Goal: Navigation & Orientation: Find specific page/section

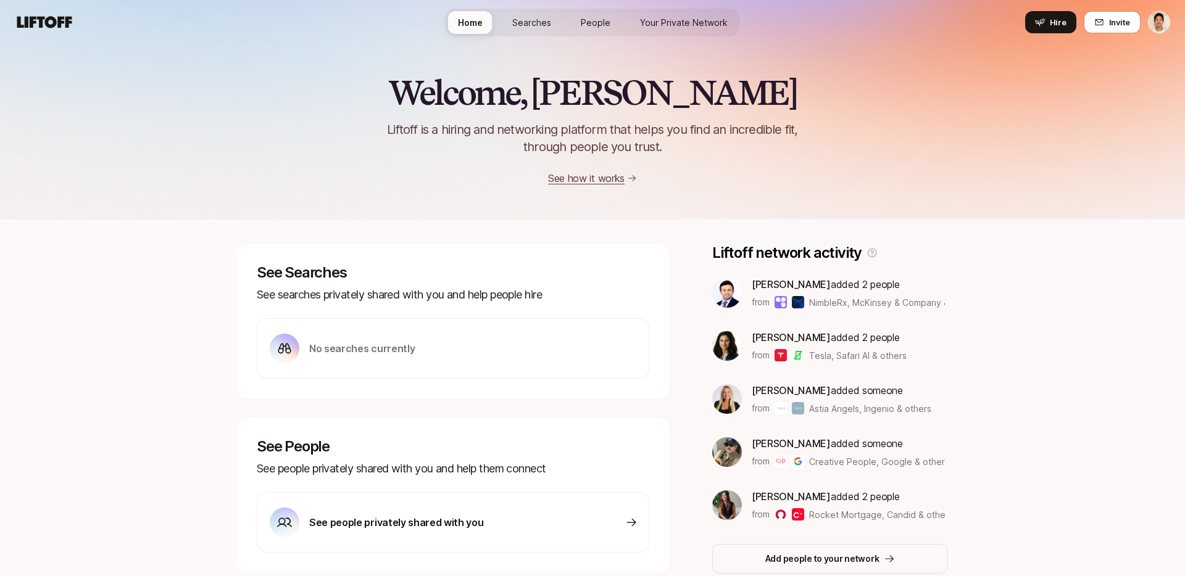
click at [546, 16] on span "Searches" at bounding box center [531, 22] width 39 height 13
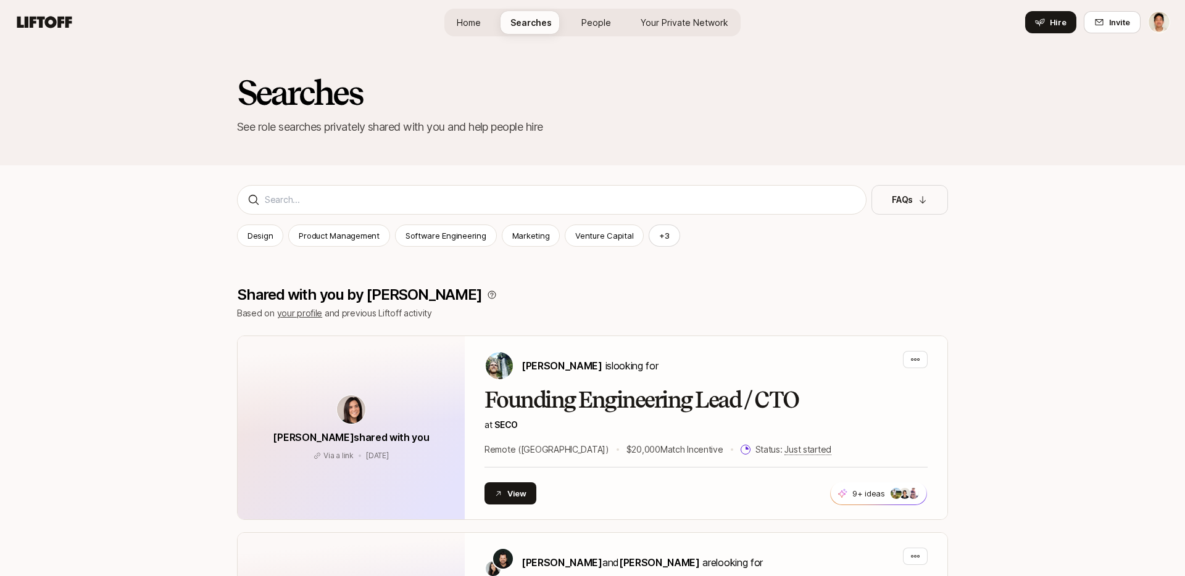
click at [589, 27] on span "People" at bounding box center [596, 22] width 30 height 13
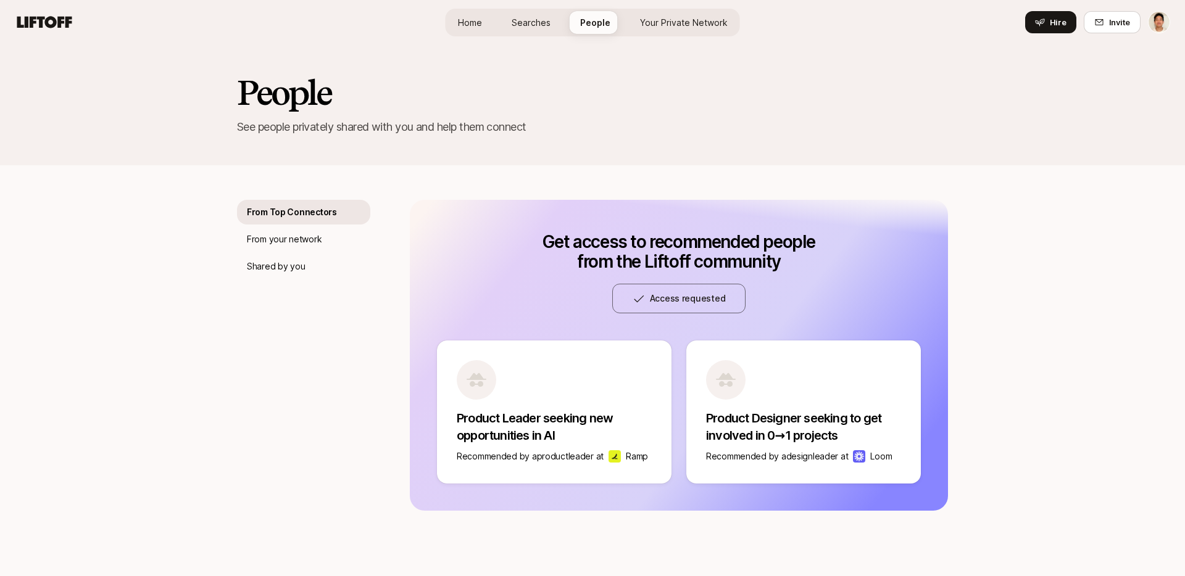
click at [663, 30] on link "Your Private Network" at bounding box center [683, 22] width 107 height 23
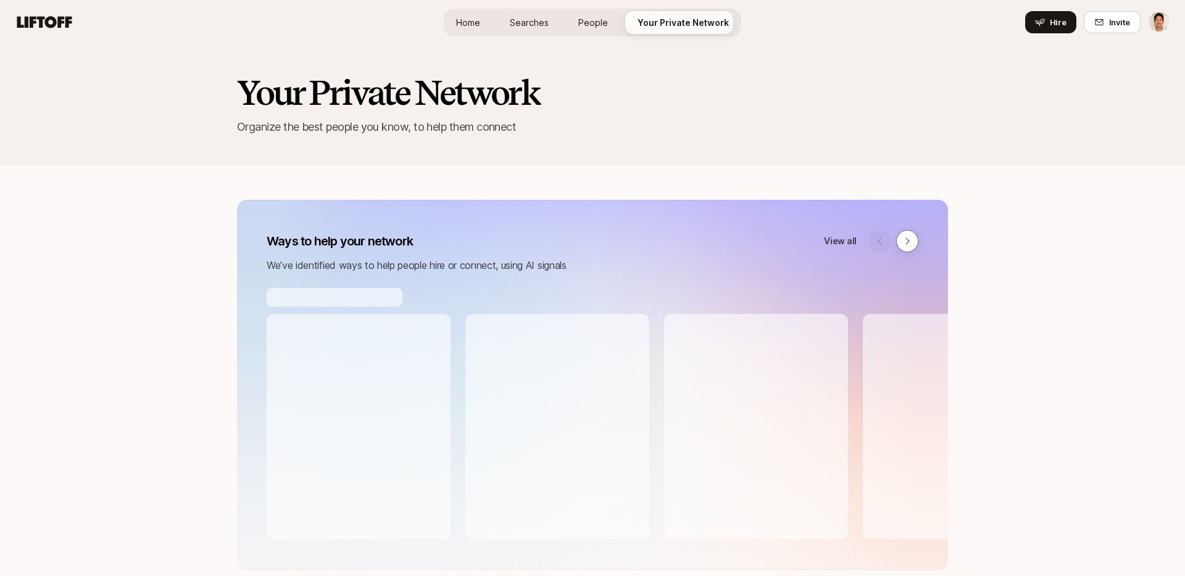
click at [576, 29] on link "People" at bounding box center [592, 22] width 49 height 23
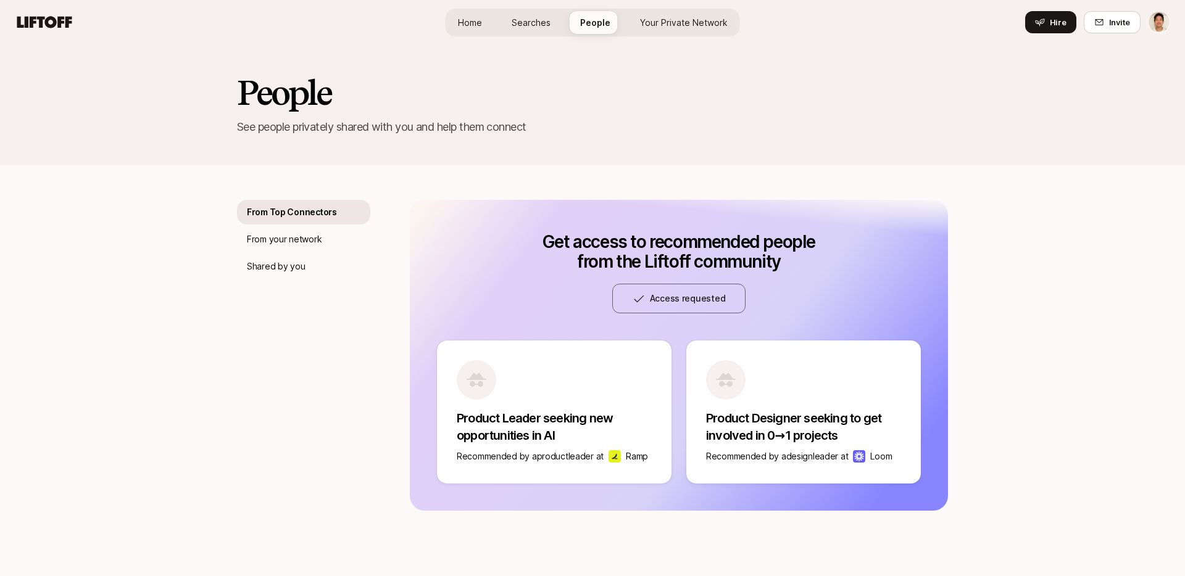
click at [535, 25] on span "Searches" at bounding box center [531, 22] width 39 height 13
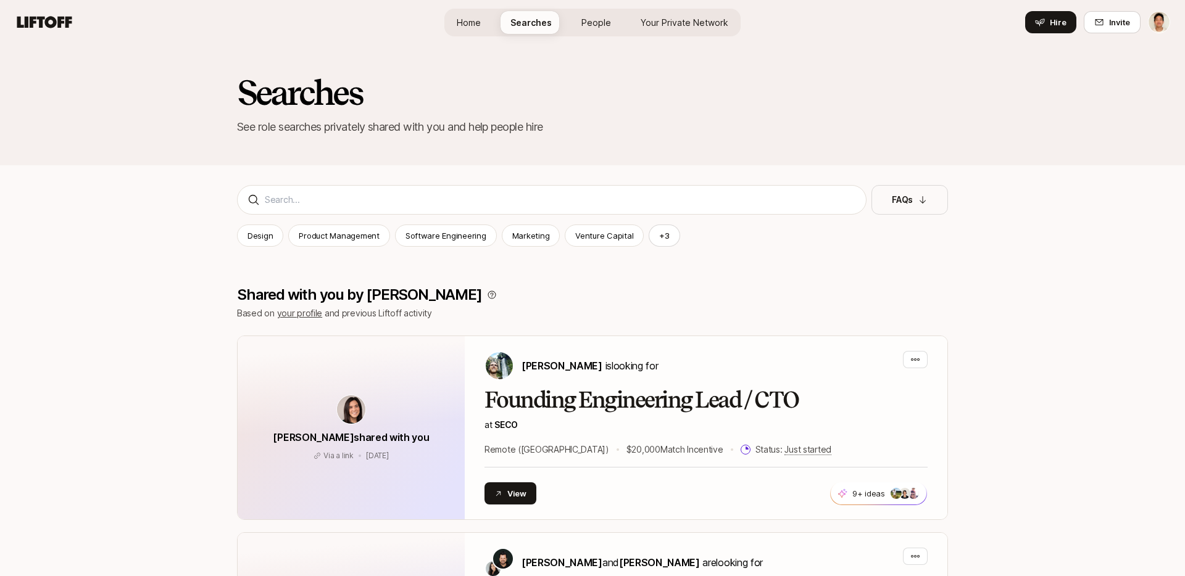
click at [470, 12] on link "Home" at bounding box center [469, 22] width 44 height 23
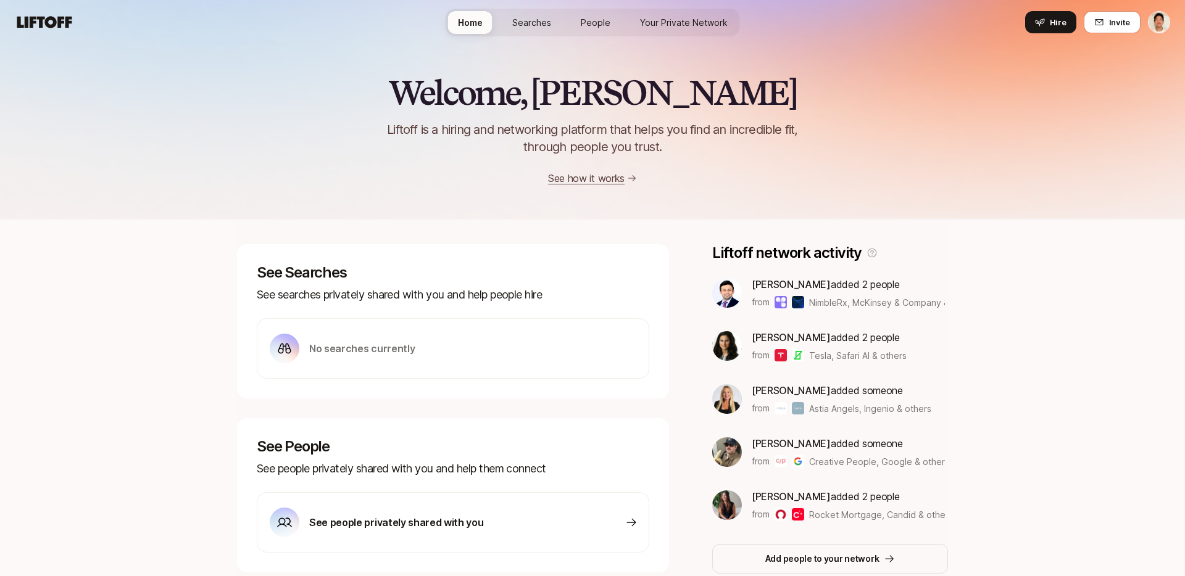
click at [649, 24] on span "Your Private Network" at bounding box center [684, 22] width 88 height 13
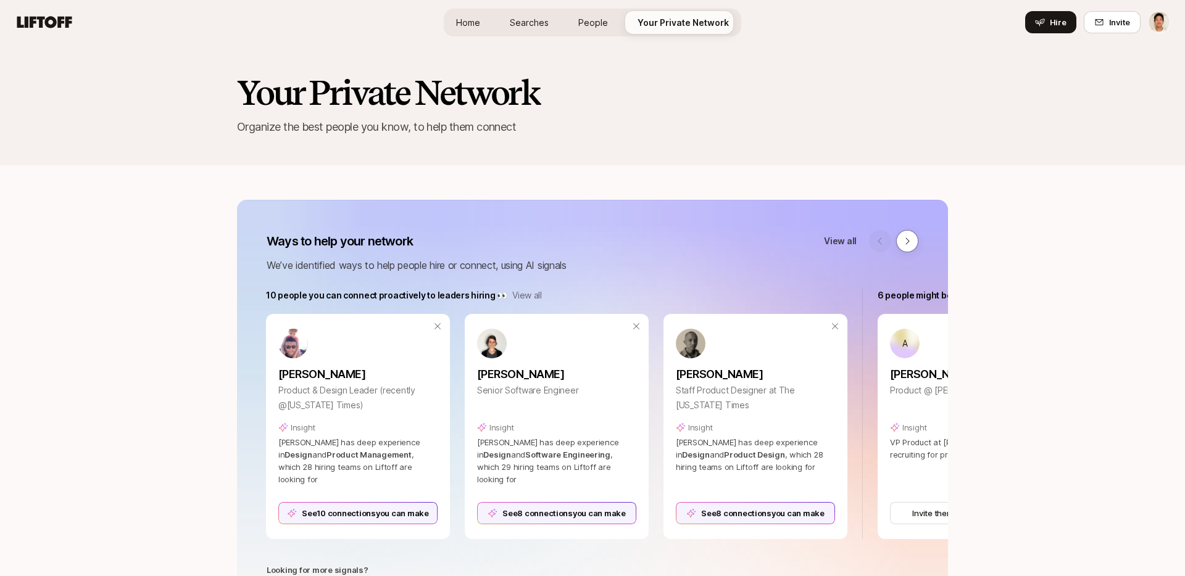
click at [450, 31] on link "Home" at bounding box center [468, 22] width 44 height 23
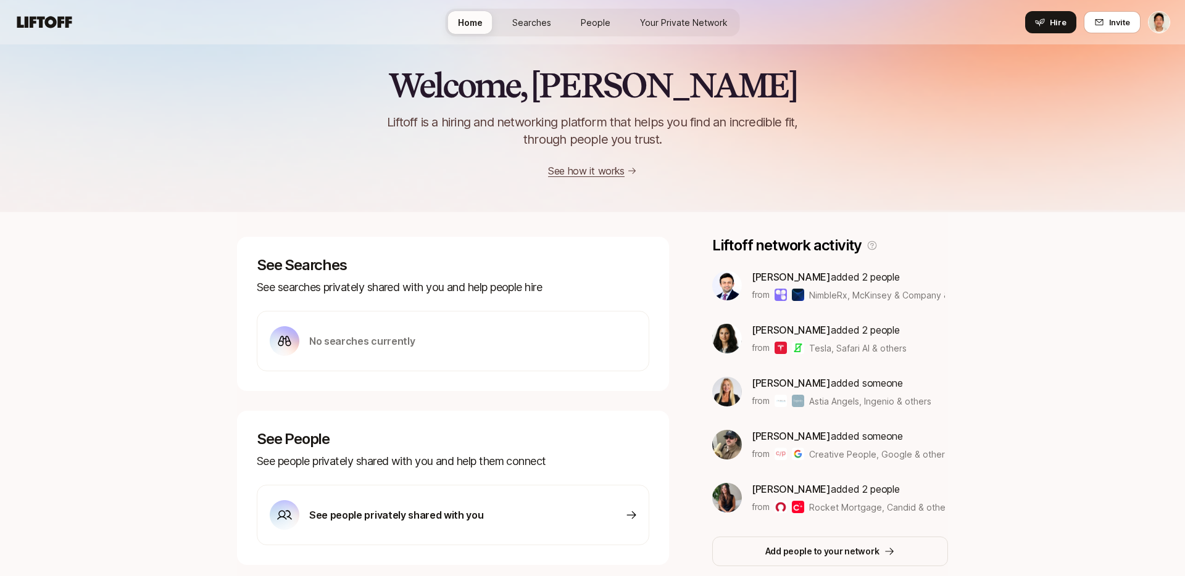
scroll to position [7, 0]
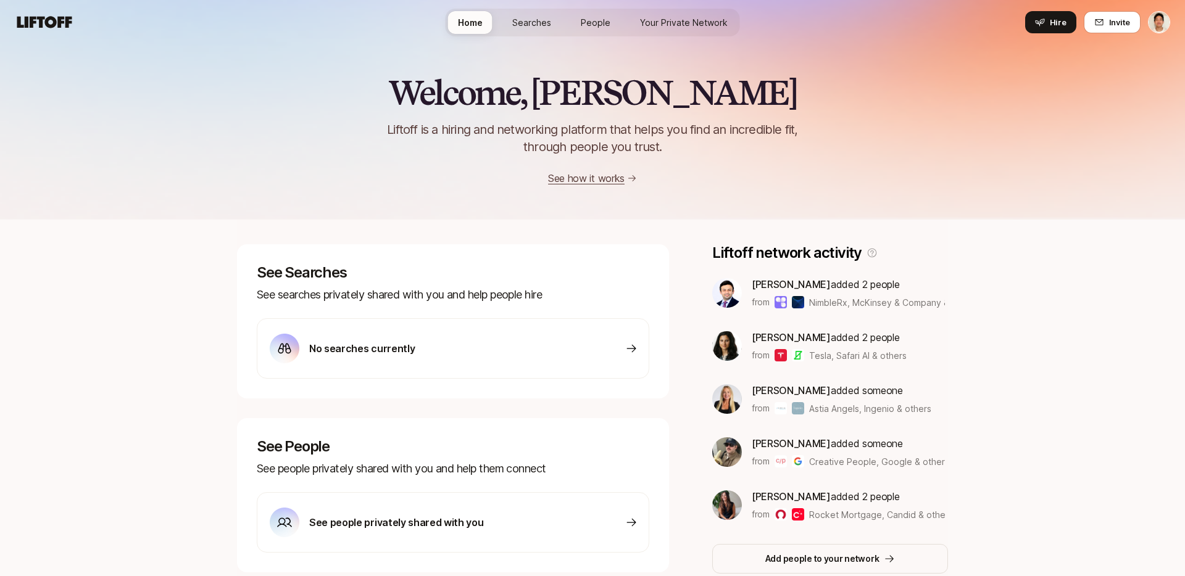
click at [596, 22] on span "People" at bounding box center [596, 22] width 30 height 13
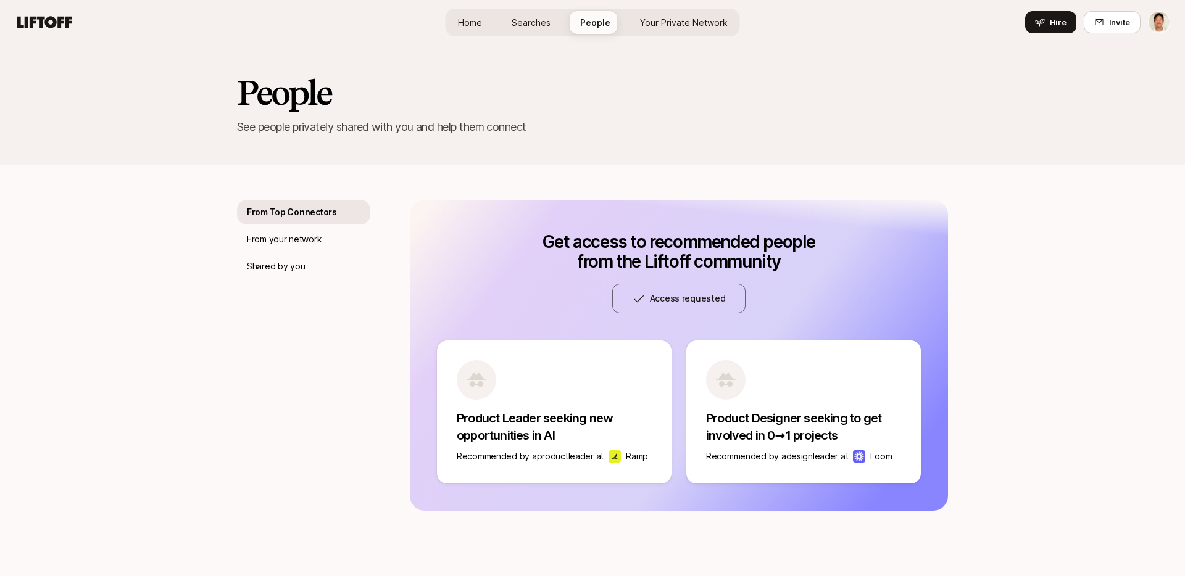
click at [653, 24] on span "Your Private Network" at bounding box center [684, 22] width 88 height 13
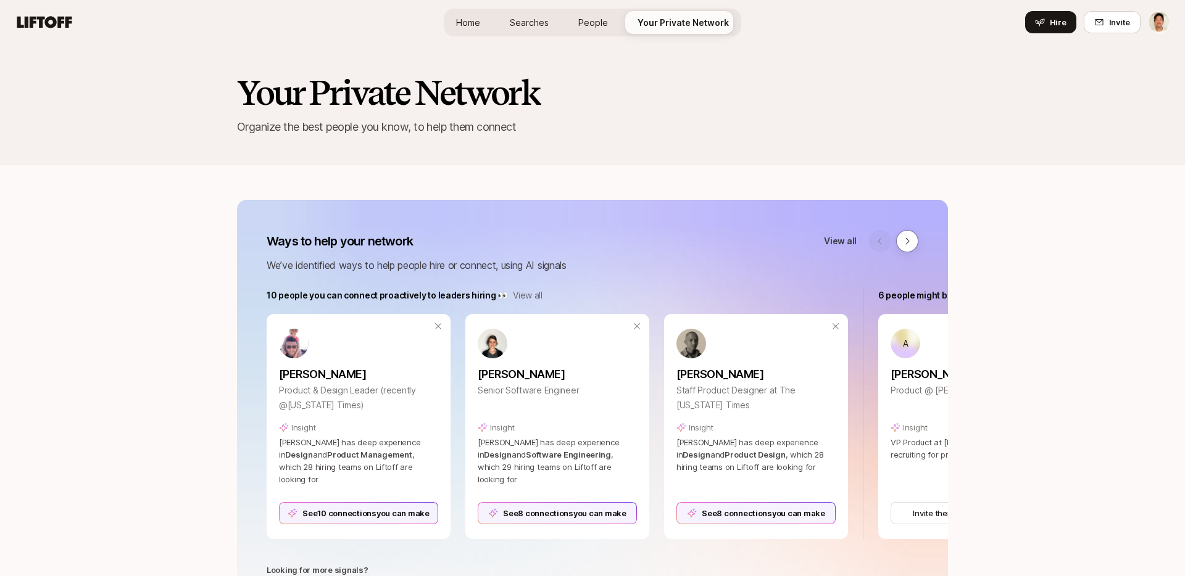
click at [146, 144] on div "Your Private Network Organize the best people you know, to help them connect" at bounding box center [592, 104] width 1185 height 121
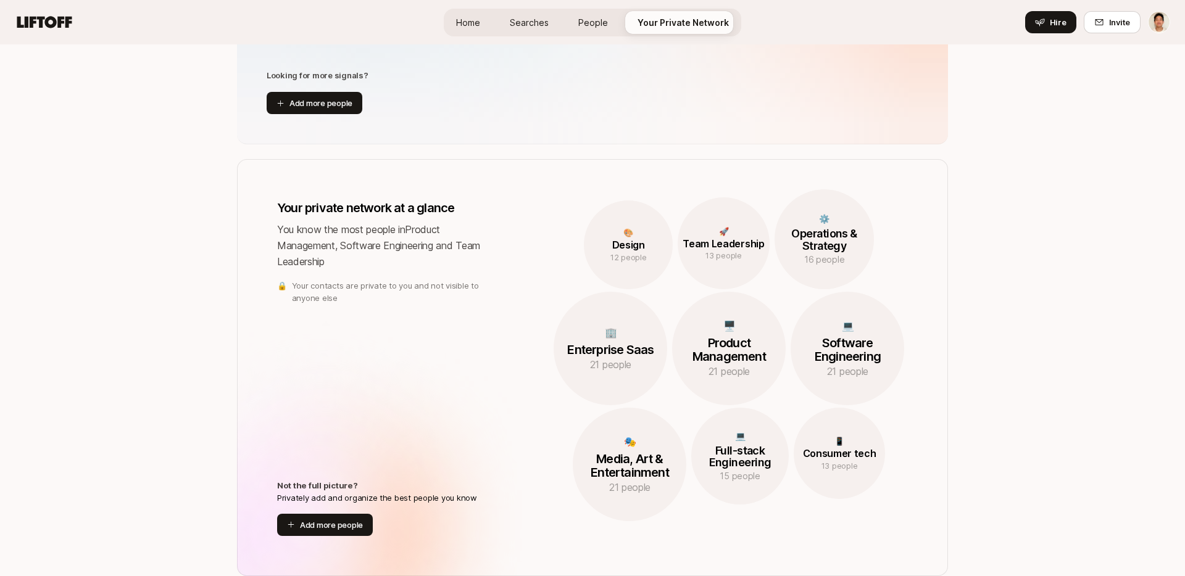
scroll to position [359, 0]
